Goal: Check status: Check status

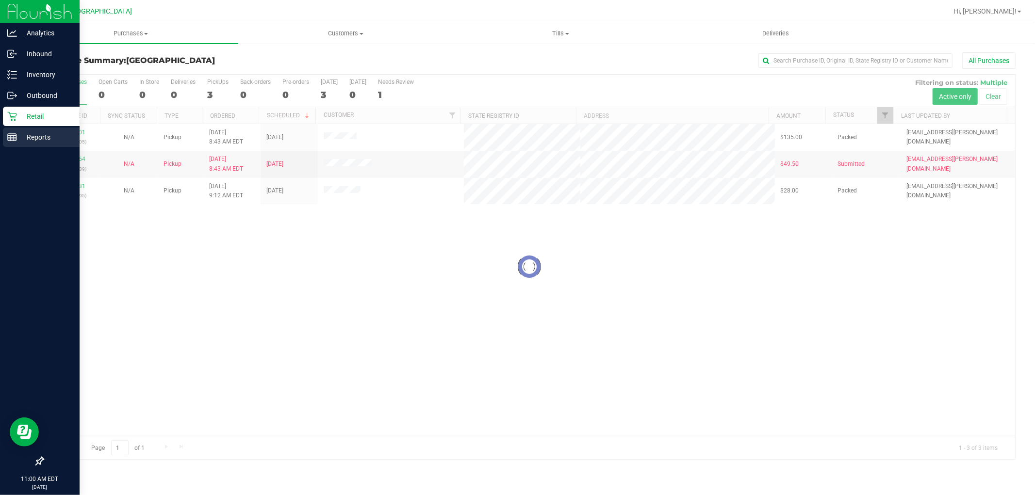
click at [13, 142] on div "Reports" at bounding box center [41, 137] width 77 height 19
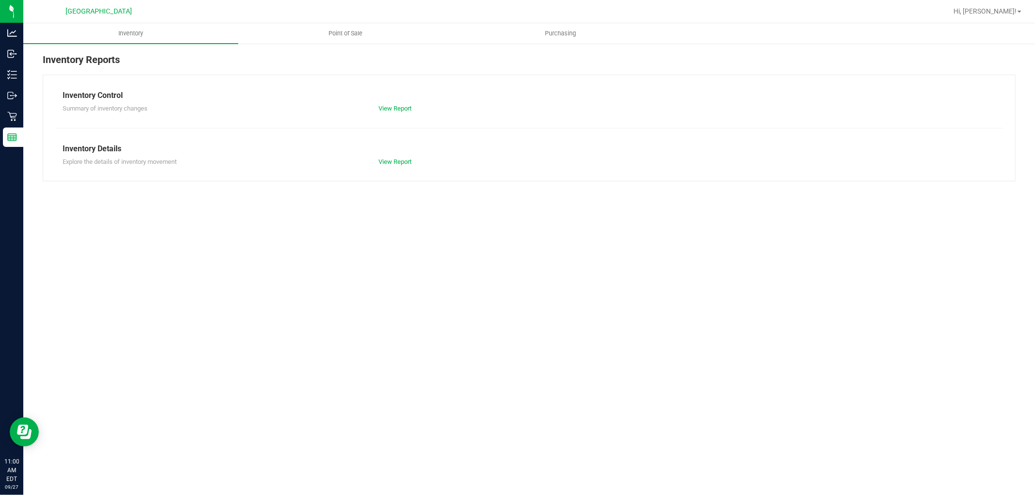
click at [358, 22] on nav "[GEOGRAPHIC_DATA] WC Hi, [PERSON_NAME]!" at bounding box center [529, 11] width 1012 height 23
click at [356, 28] on uib-tab-heading "Point of Sale" at bounding box center [346, 33] width 214 height 19
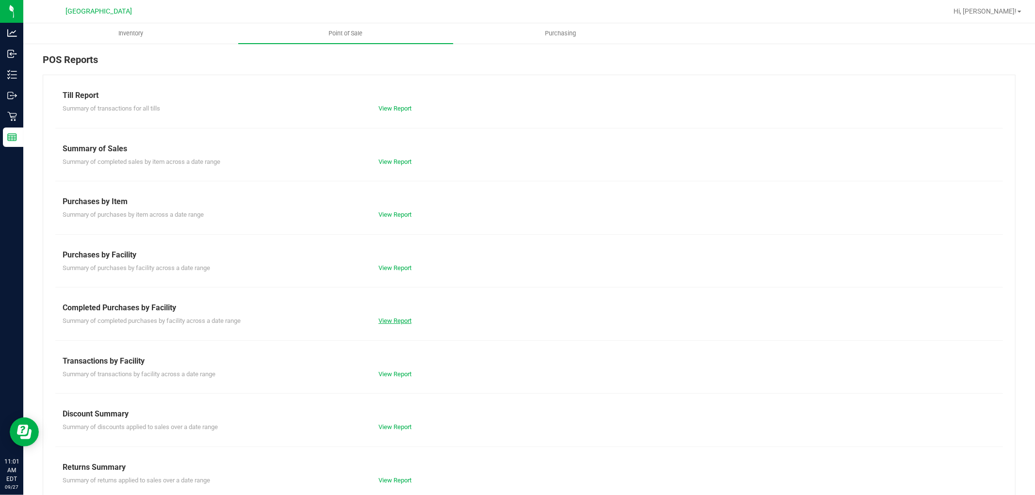
click at [400, 319] on link "View Report" at bounding box center [395, 320] width 33 height 7
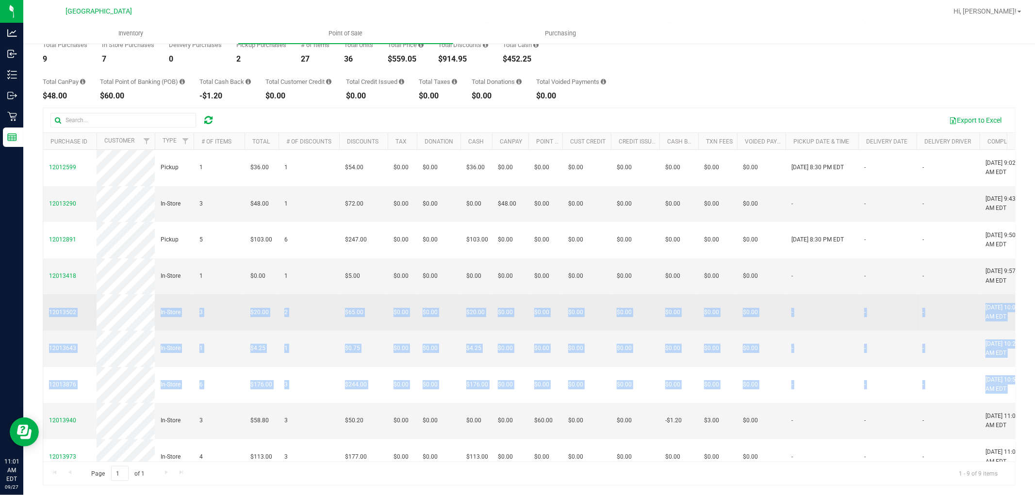
drag, startPoint x: 772, startPoint y: 366, endPoint x: 49, endPoint y: 290, distance: 727.6
click at [49, 290] on tbody "12012599 Pickup 1 $36.00 1 $54.00 $0.00 $0.00 $36.00 $0.00 $0.00 $0.00 $0.00 $0…" at bounding box center [737, 312] width 1388 height 325
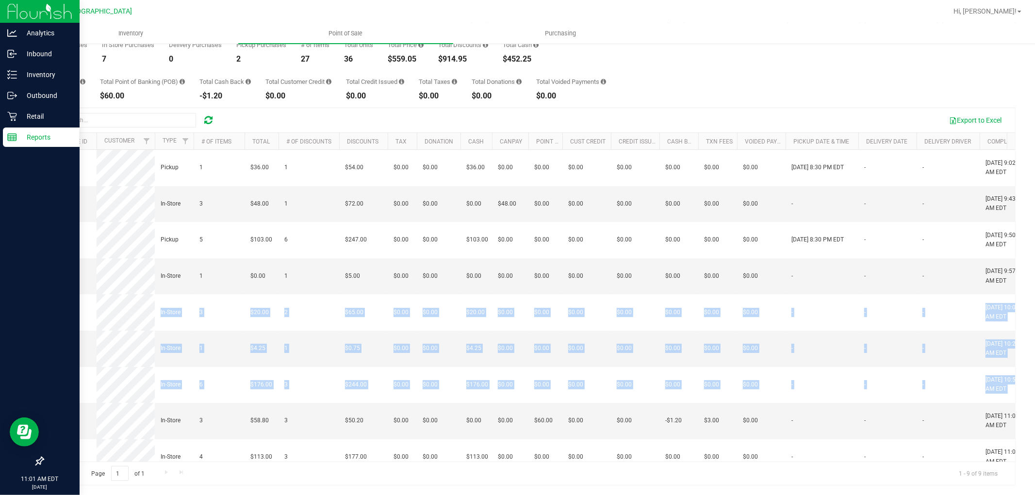
click at [9, 131] on div "Reports" at bounding box center [41, 137] width 77 height 19
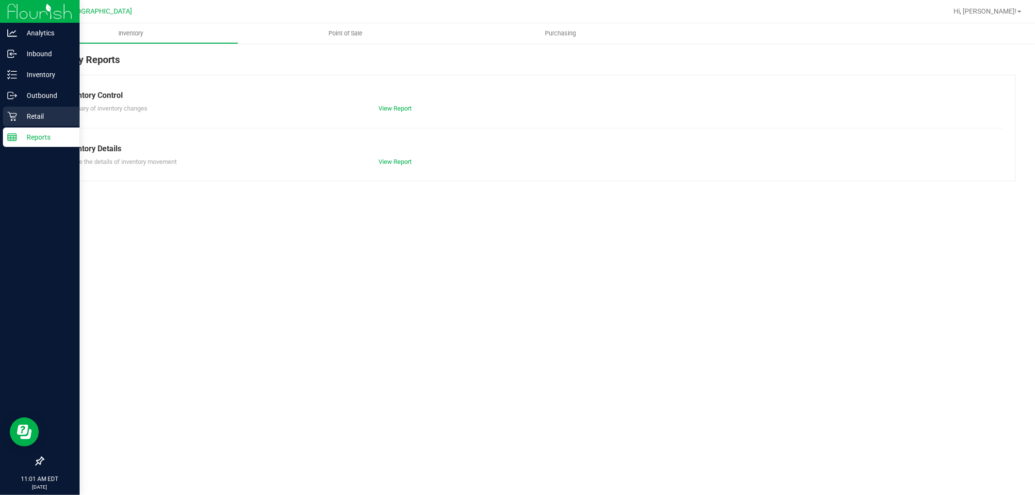
click at [9, 125] on div "Retail" at bounding box center [41, 116] width 77 height 19
